Goal: Transaction & Acquisition: Book appointment/travel/reservation

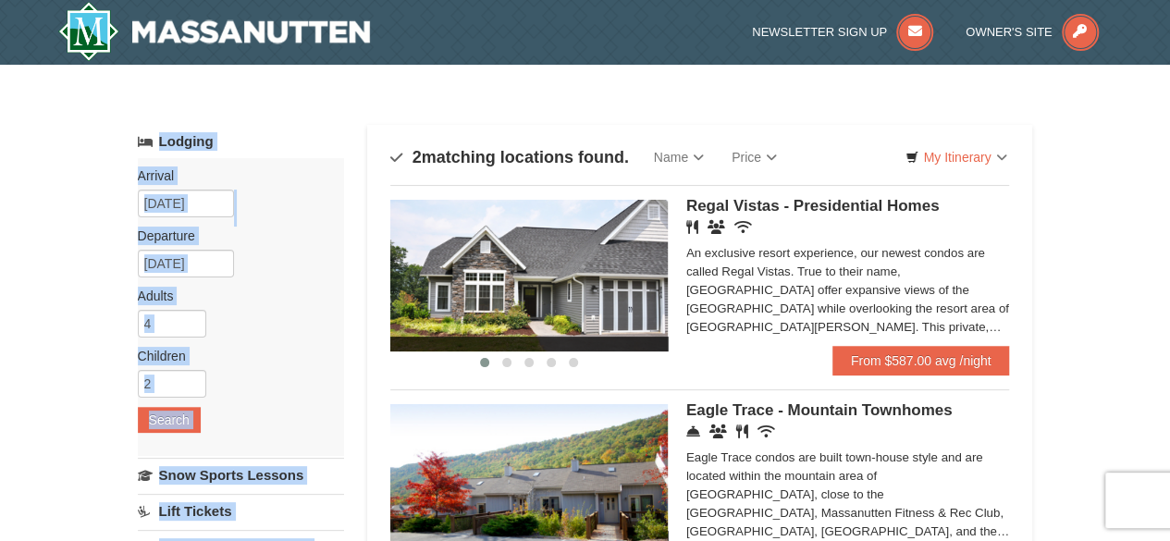
drag, startPoint x: 1165, startPoint y: 105, endPoint x: 1164, endPoint y: 130, distance: 26.0
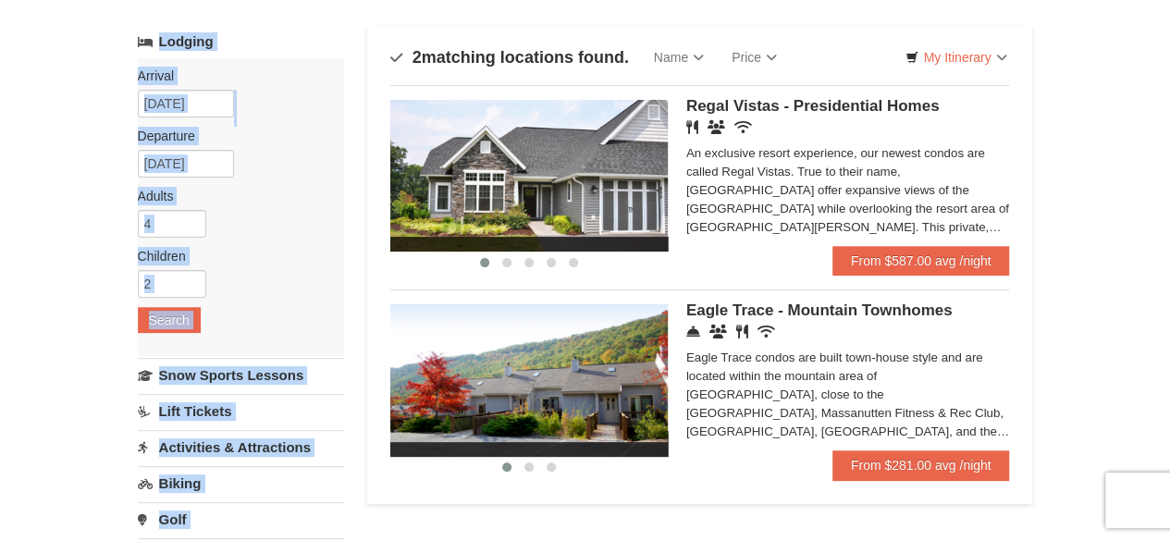
scroll to position [98, 0]
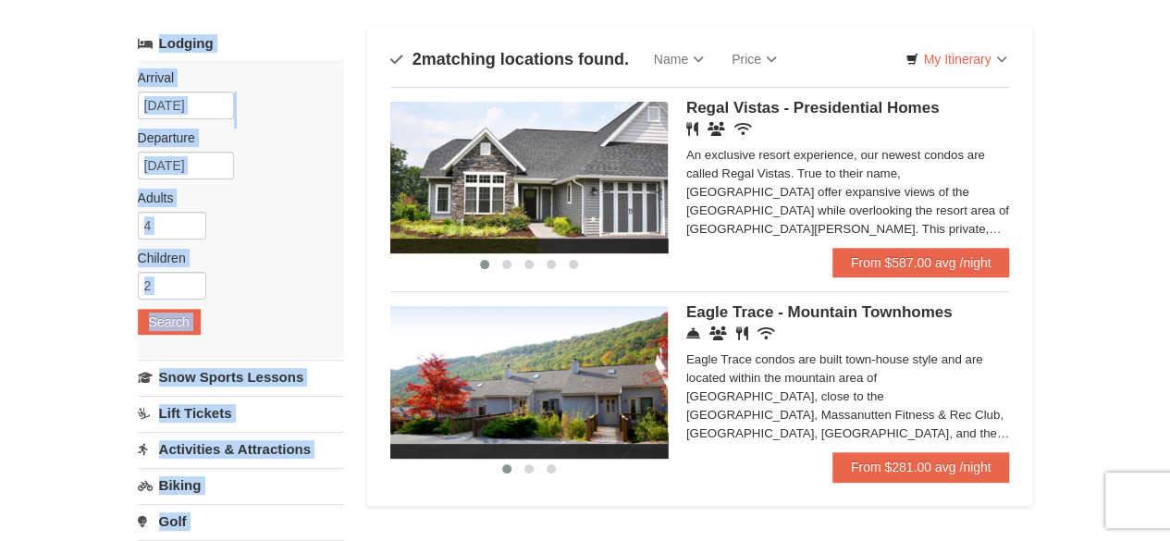
click at [608, 153] on img at bounding box center [528, 178] width 277 height 152
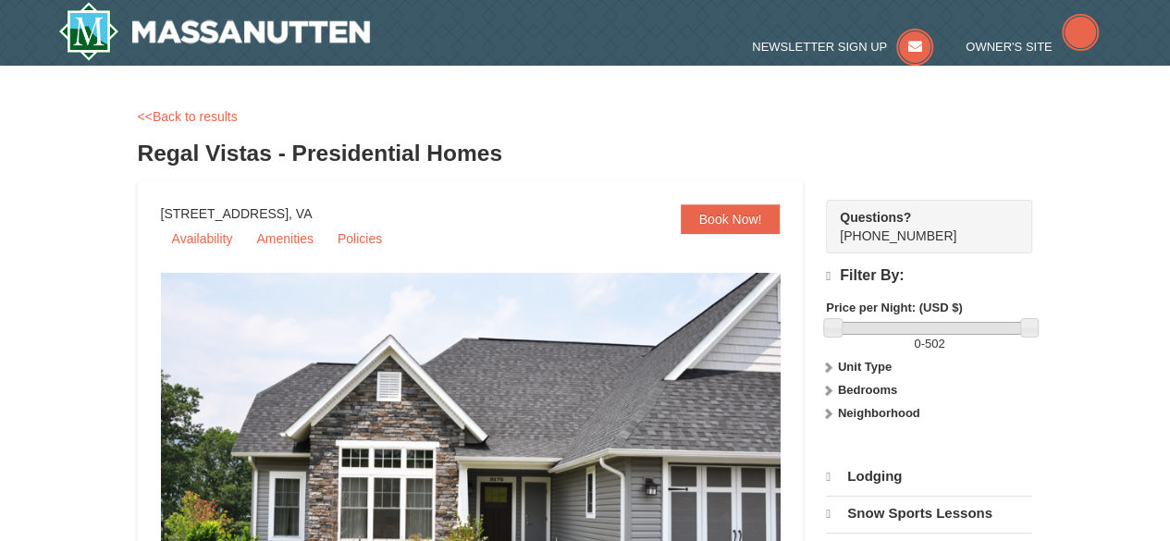
select select "10"
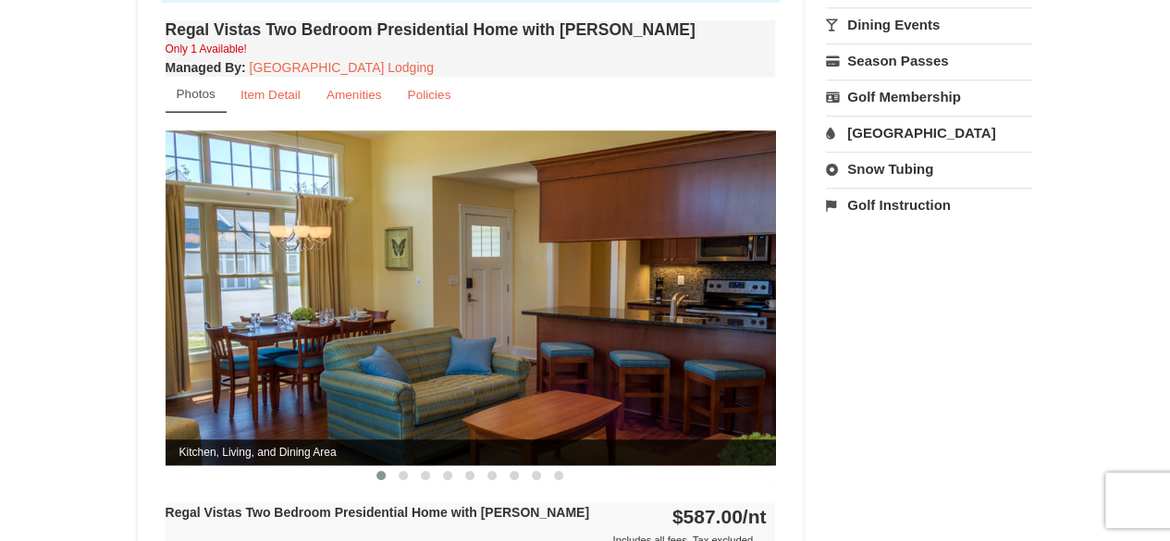
scroll to position [696, 0]
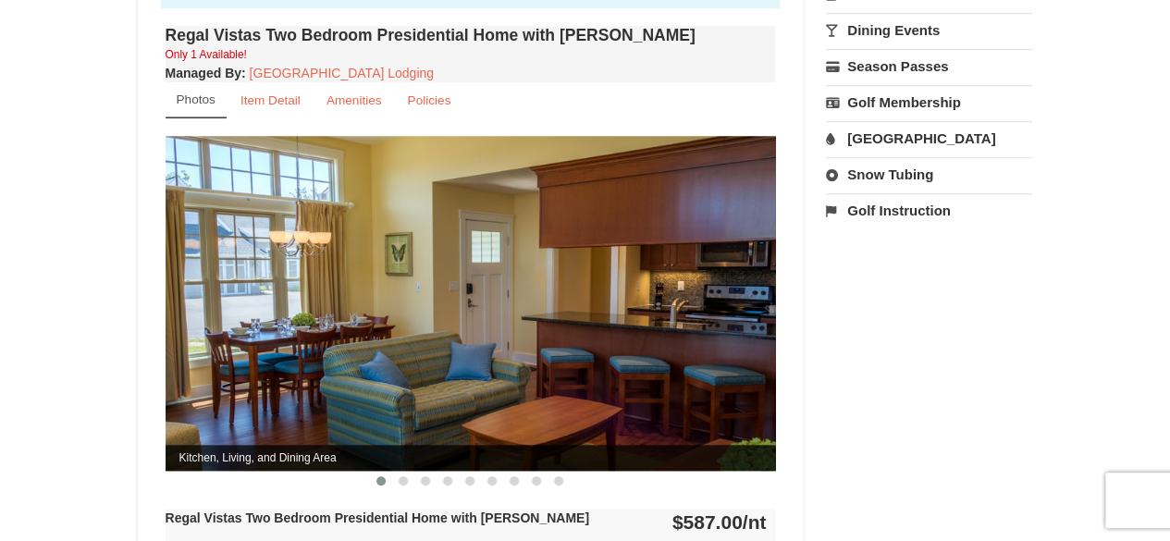
drag, startPoint x: 1177, startPoint y: 75, endPoint x: 1143, endPoint y: 228, distance: 156.2
click at [1143, 228] on html "Browser Not Supported We notice you are using a browser which will not provide …" at bounding box center [585, 479] width 1170 height 2351
click at [614, 299] on img at bounding box center [471, 303] width 610 height 334
click at [697, 325] on img at bounding box center [471, 303] width 610 height 334
click at [761, 277] on img at bounding box center [471, 303] width 610 height 334
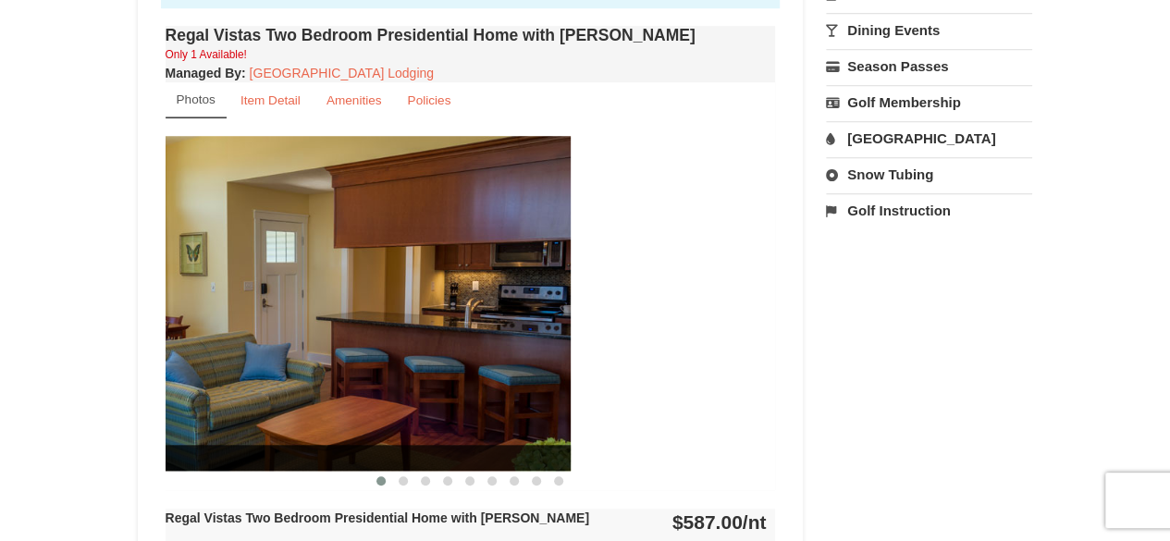
drag, startPoint x: 761, startPoint y: 277, endPoint x: 494, endPoint y: 250, distance: 268.6
click at [494, 250] on img at bounding box center [265, 303] width 610 height 334
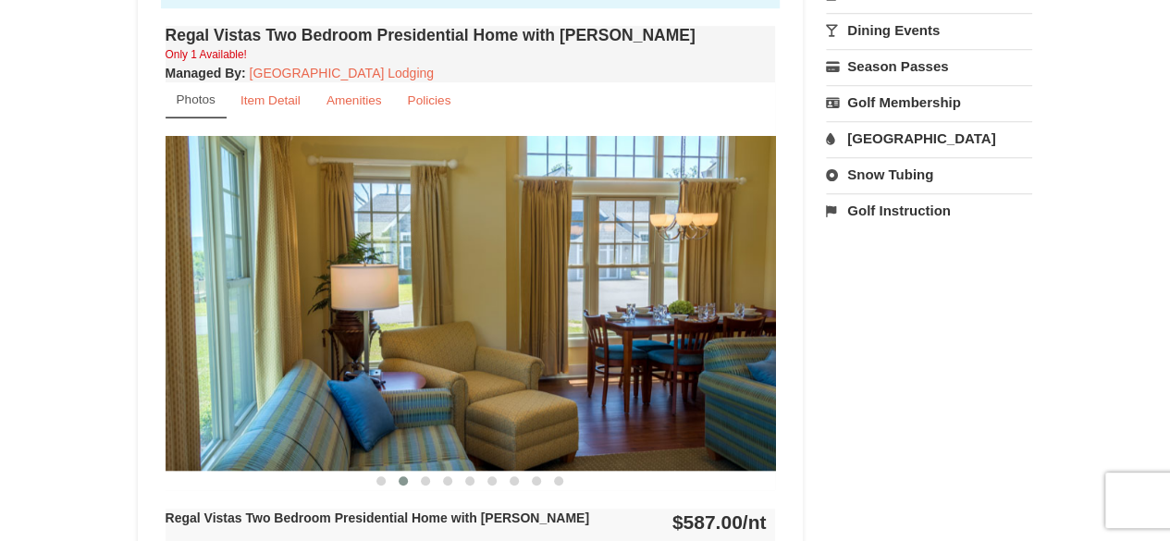
click at [646, 279] on img at bounding box center [471, 303] width 610 height 334
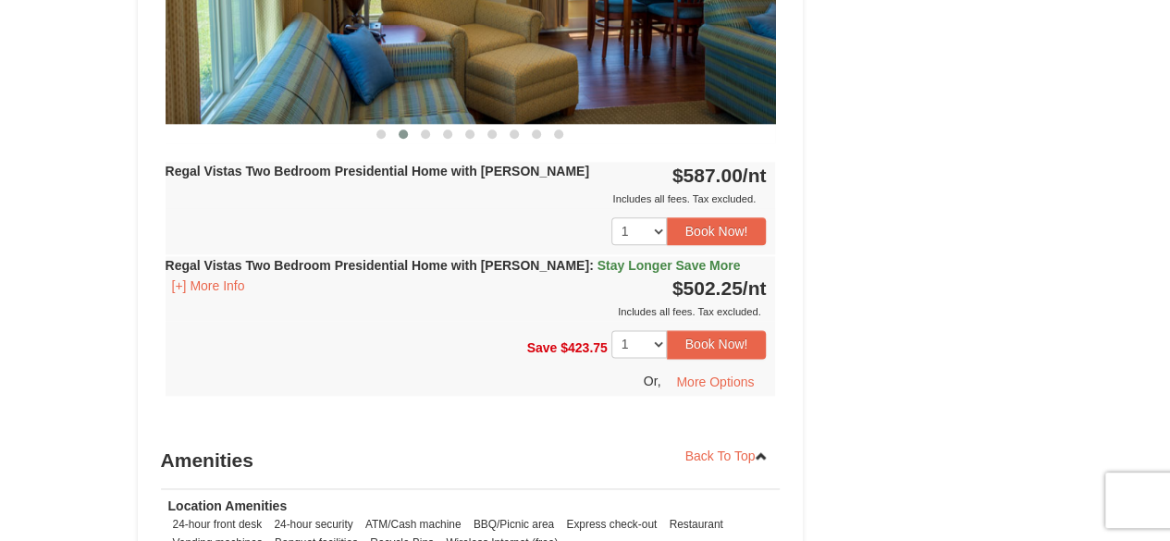
scroll to position [1015, 0]
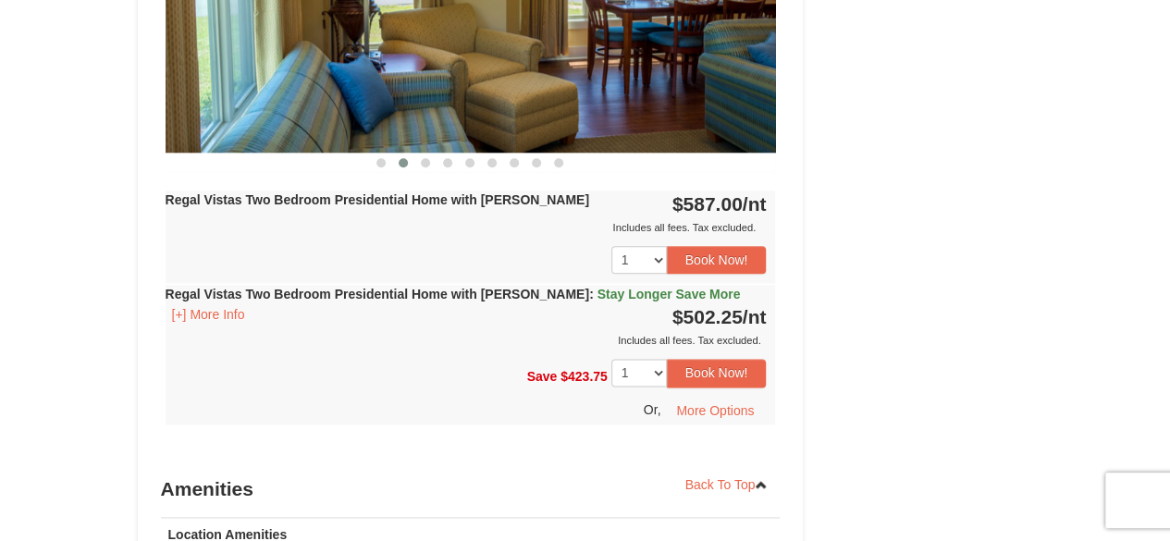
click at [217, 303] on div "Regal Vistas Two Bedroom Presidential Home with Jacuzzi : Stay Longer Save More…" at bounding box center [471, 317] width 610 height 65
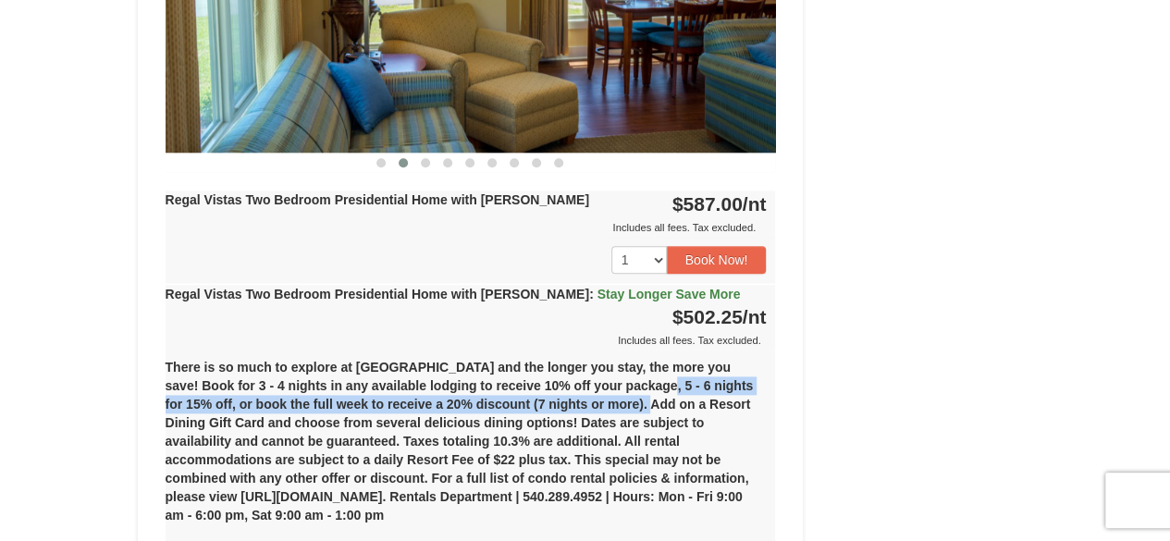
drag, startPoint x: 625, startPoint y: 364, endPoint x: 623, endPoint y: 386, distance: 22.3
click at [623, 386] on div "There is so much to explore at Massanutten Resort and the longer you stay, the …" at bounding box center [471, 449] width 610 height 198
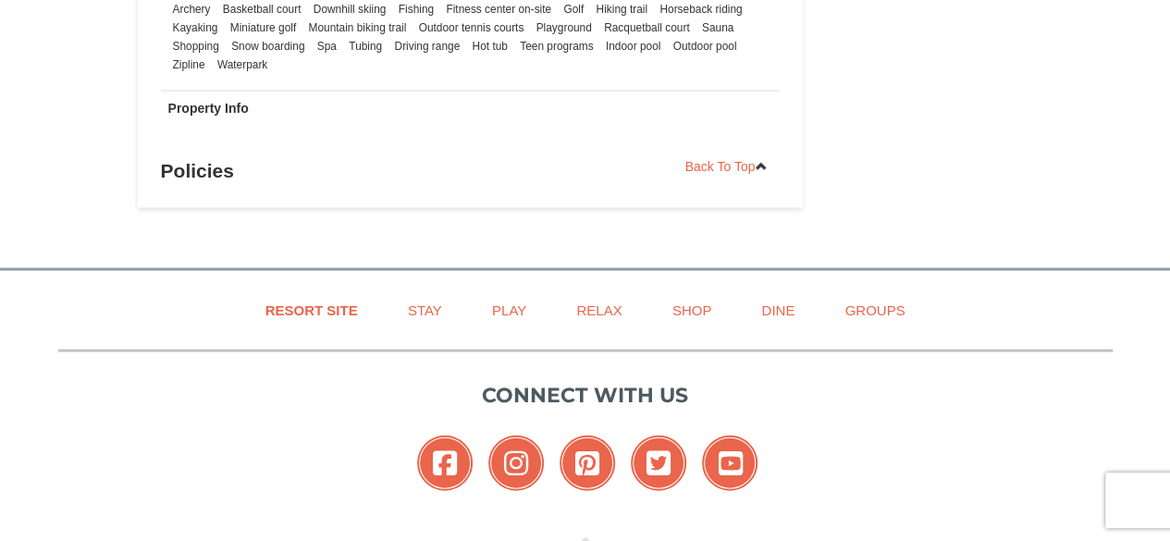
scroll to position [0, 0]
